Goal: Find specific page/section: Find specific page/section

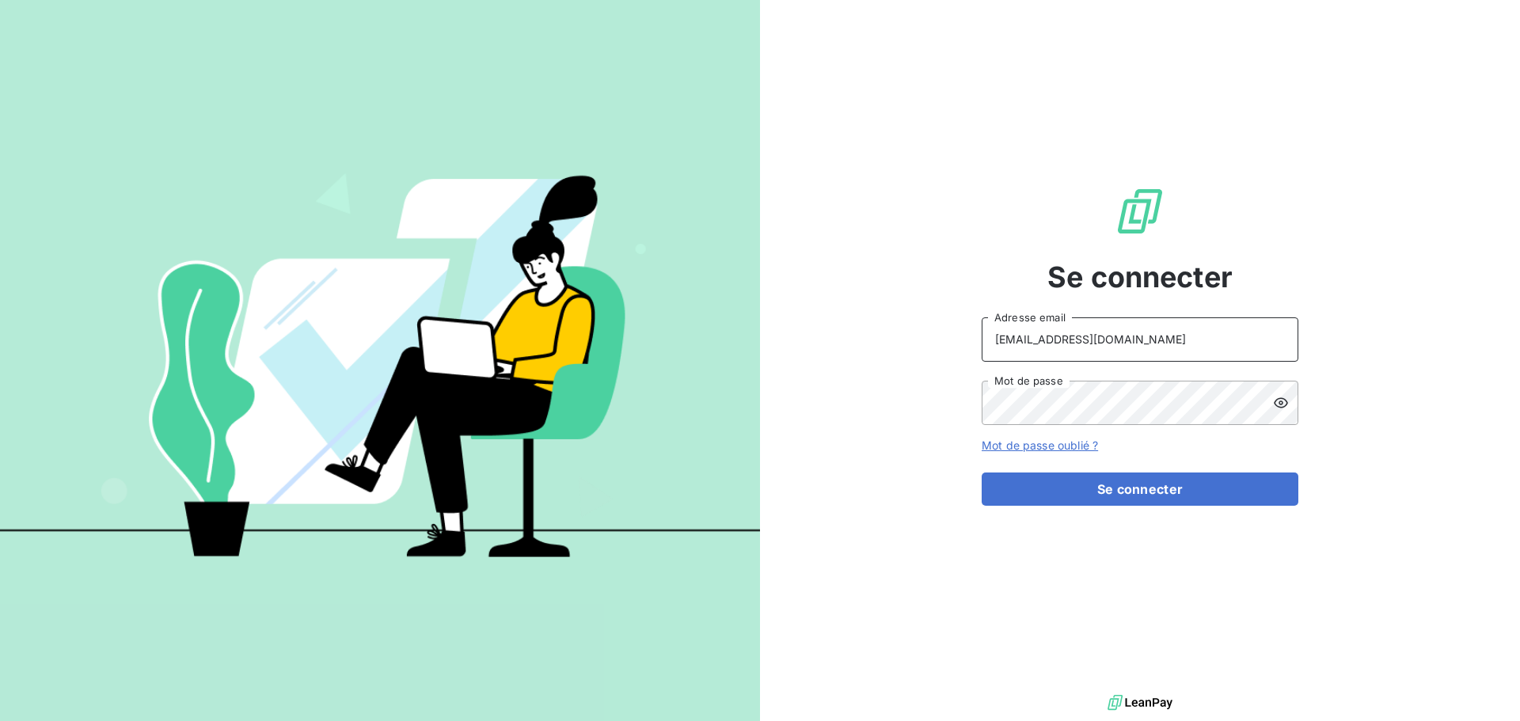
click at [1155, 357] on input "[EMAIL_ADDRESS][DOMAIN_NAME]" at bounding box center [1139, 339] width 317 height 44
type input "[EMAIL_ADDRESS][DOMAIN_NAME]"
click at [1061, 497] on button "Se connecter" at bounding box center [1139, 489] width 317 height 33
click at [1196, 490] on button "Se connecter" at bounding box center [1139, 489] width 317 height 33
click at [1138, 495] on button "Se connecter" at bounding box center [1139, 489] width 317 height 33
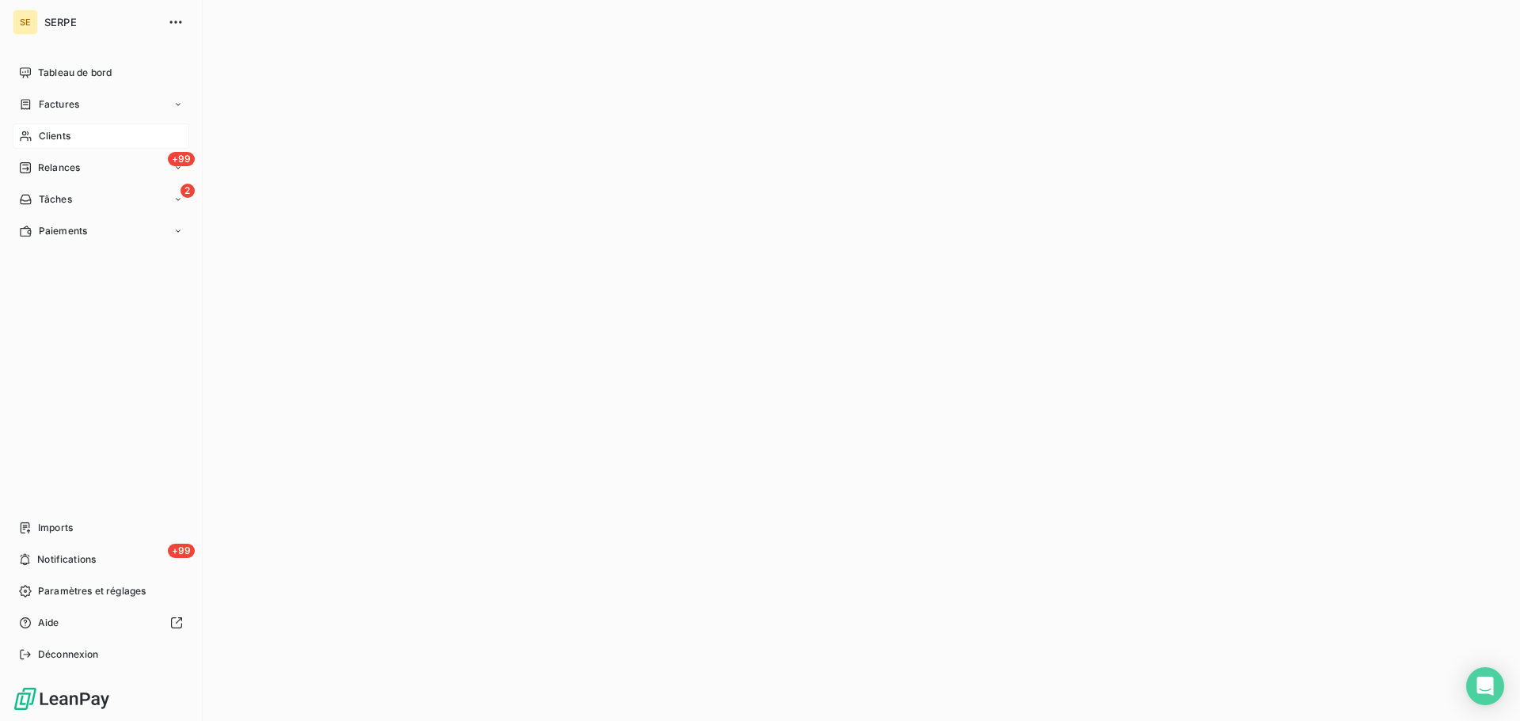
click at [59, 135] on span "Clients" at bounding box center [55, 136] width 32 height 14
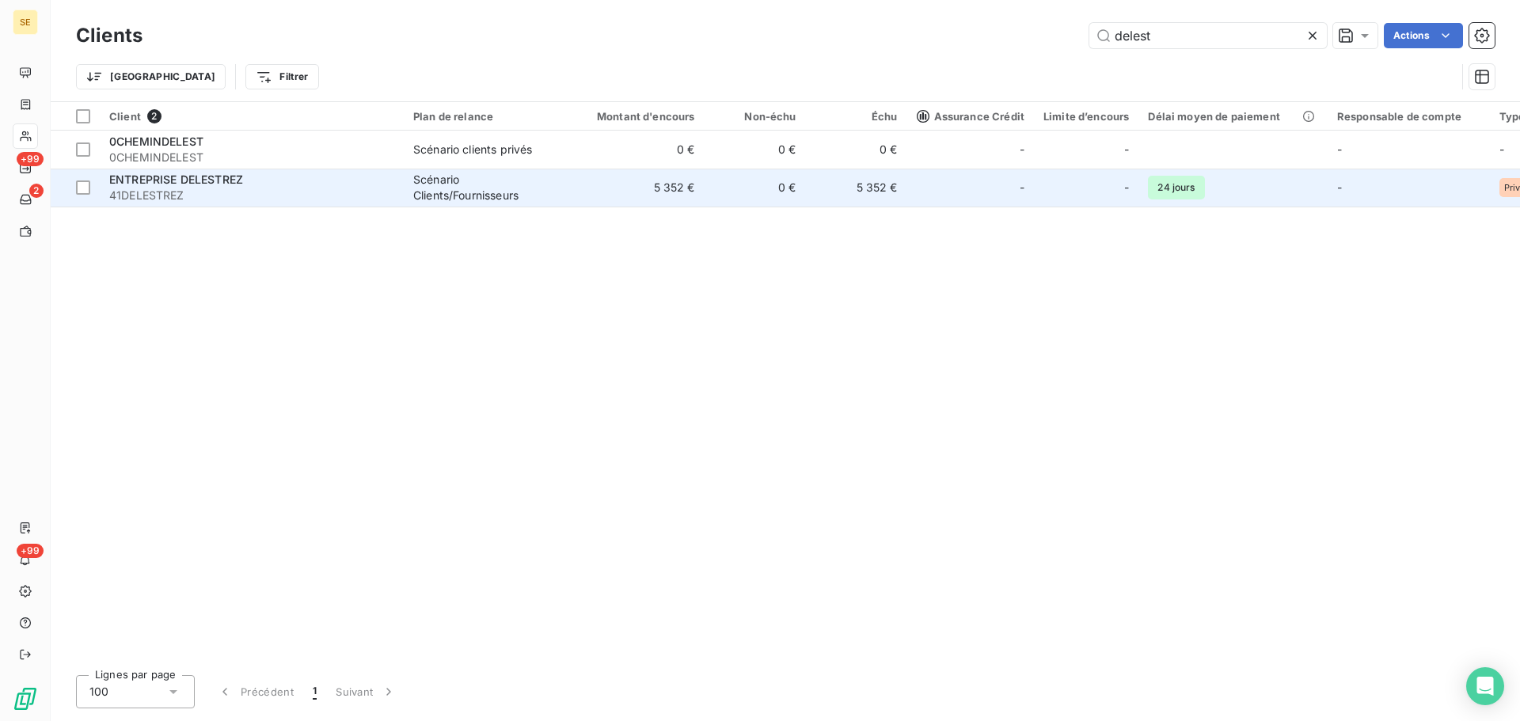
type input "delest"
click at [511, 185] on div "Scénario Clients/Fournisseurs" at bounding box center [486, 188] width 146 height 32
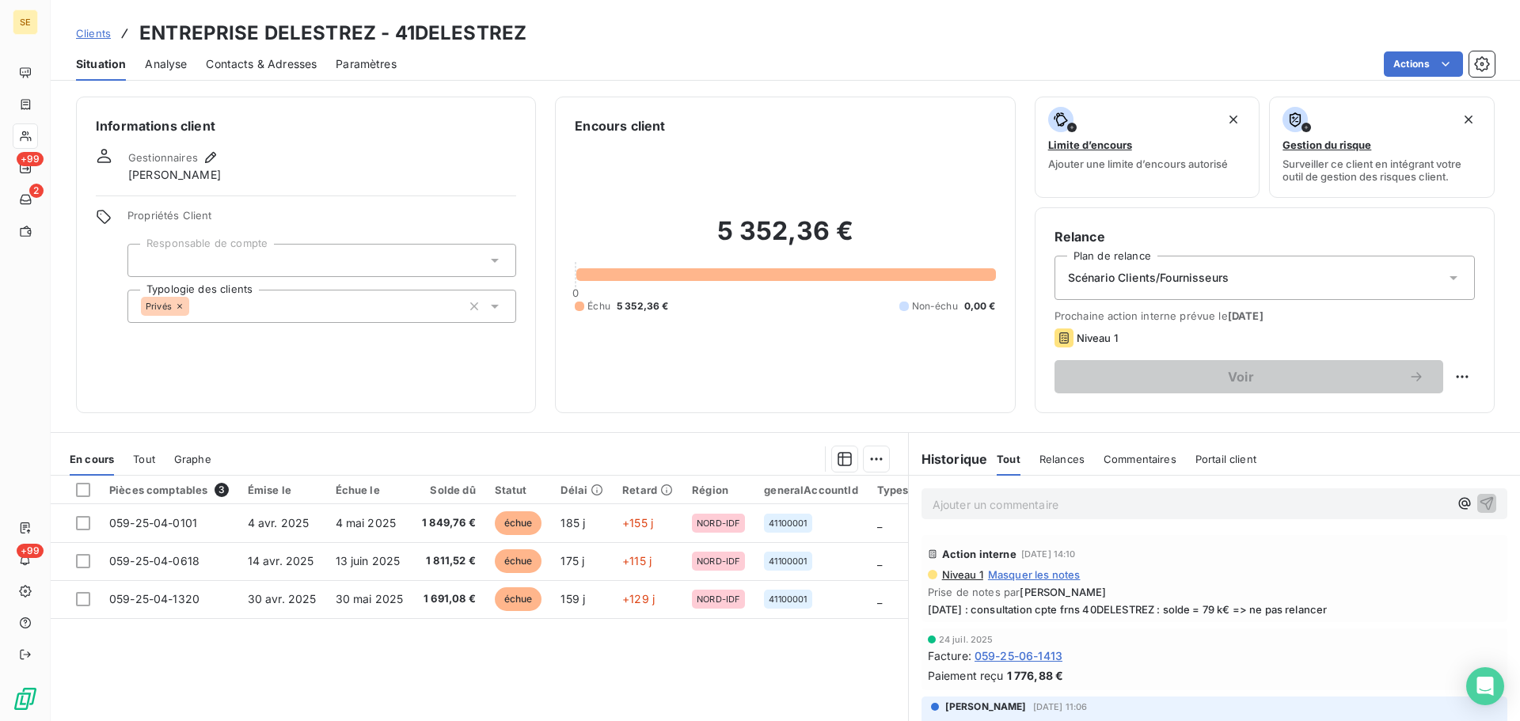
click at [245, 309] on div "Privés" at bounding box center [321, 306] width 389 height 33
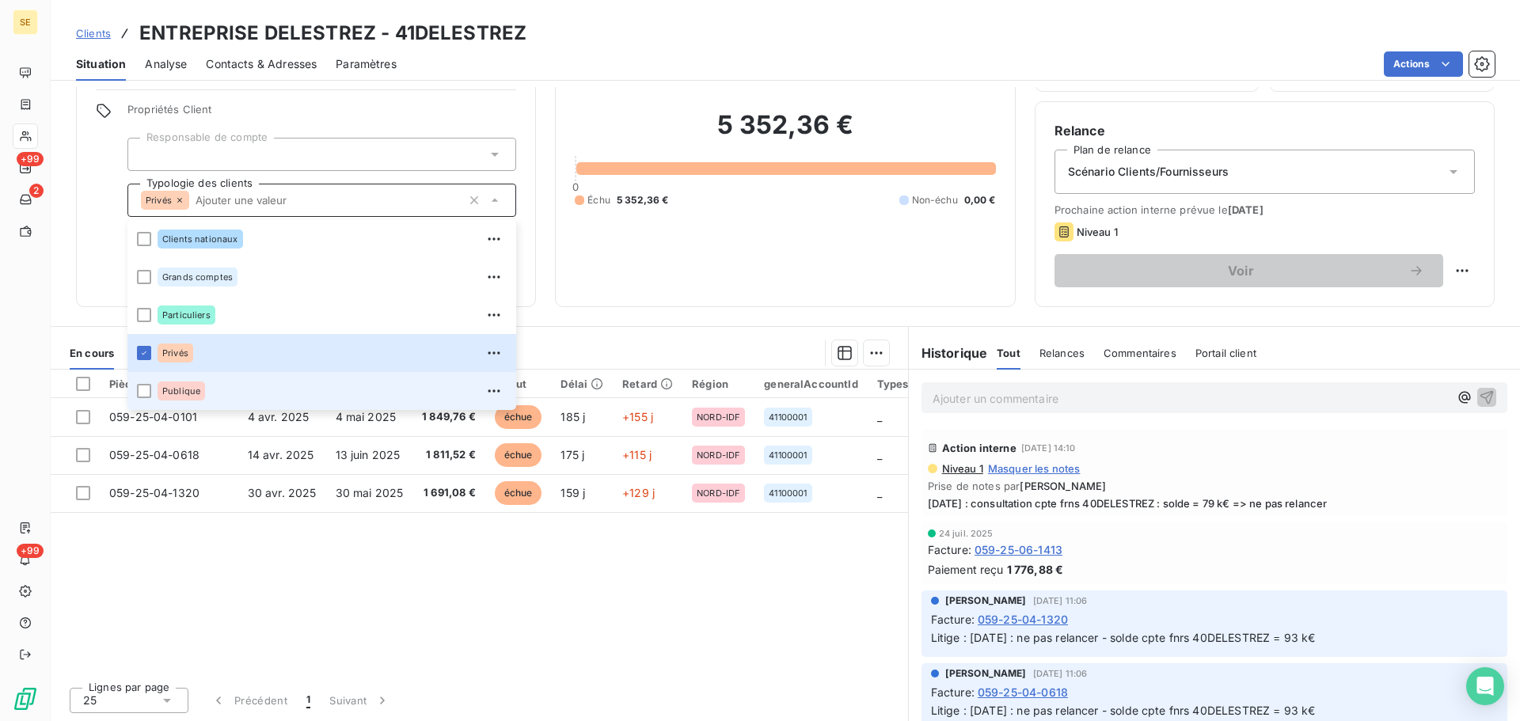
scroll to position [107, 0]
click at [768, 53] on div "Actions" at bounding box center [955, 63] width 1079 height 25
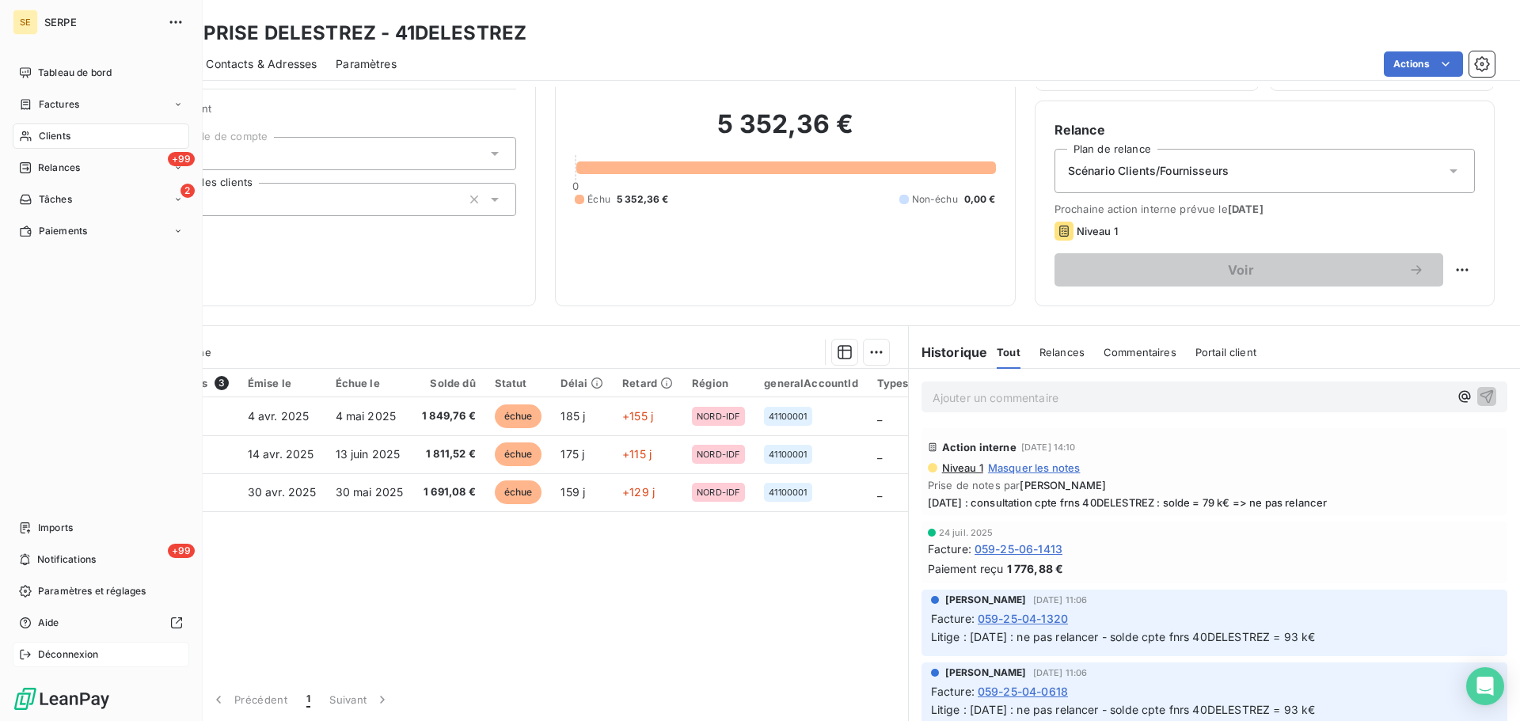
click at [79, 652] on span "Déconnexion" at bounding box center [68, 654] width 61 height 14
